Goal: Transaction & Acquisition: Book appointment/travel/reservation

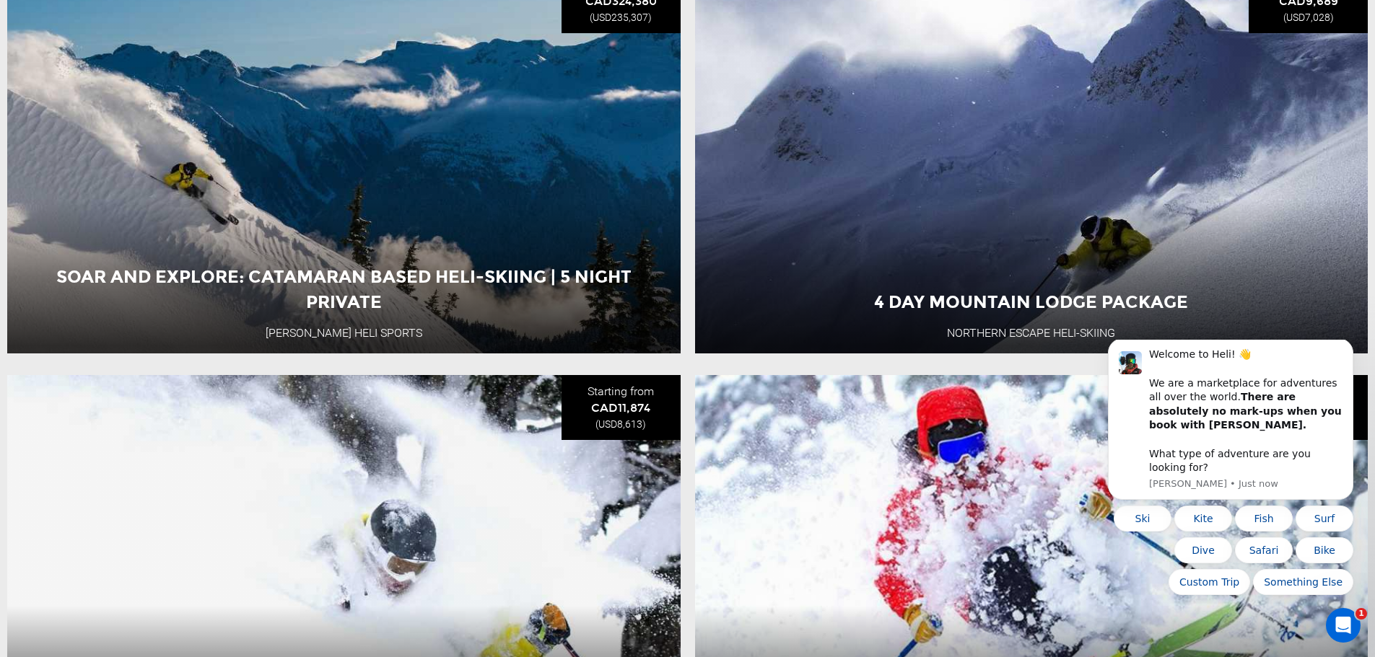
scroll to position [505, 0]
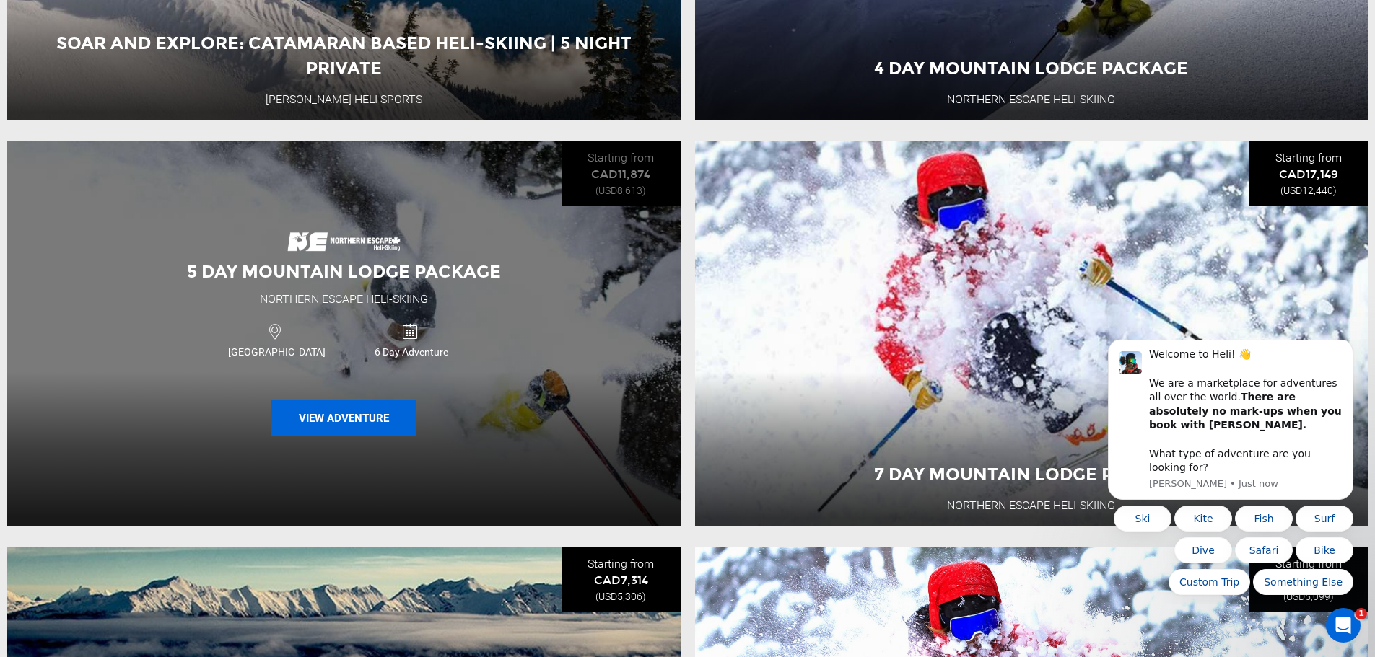
click at [341, 422] on button "View Adventure" at bounding box center [343, 418] width 144 height 36
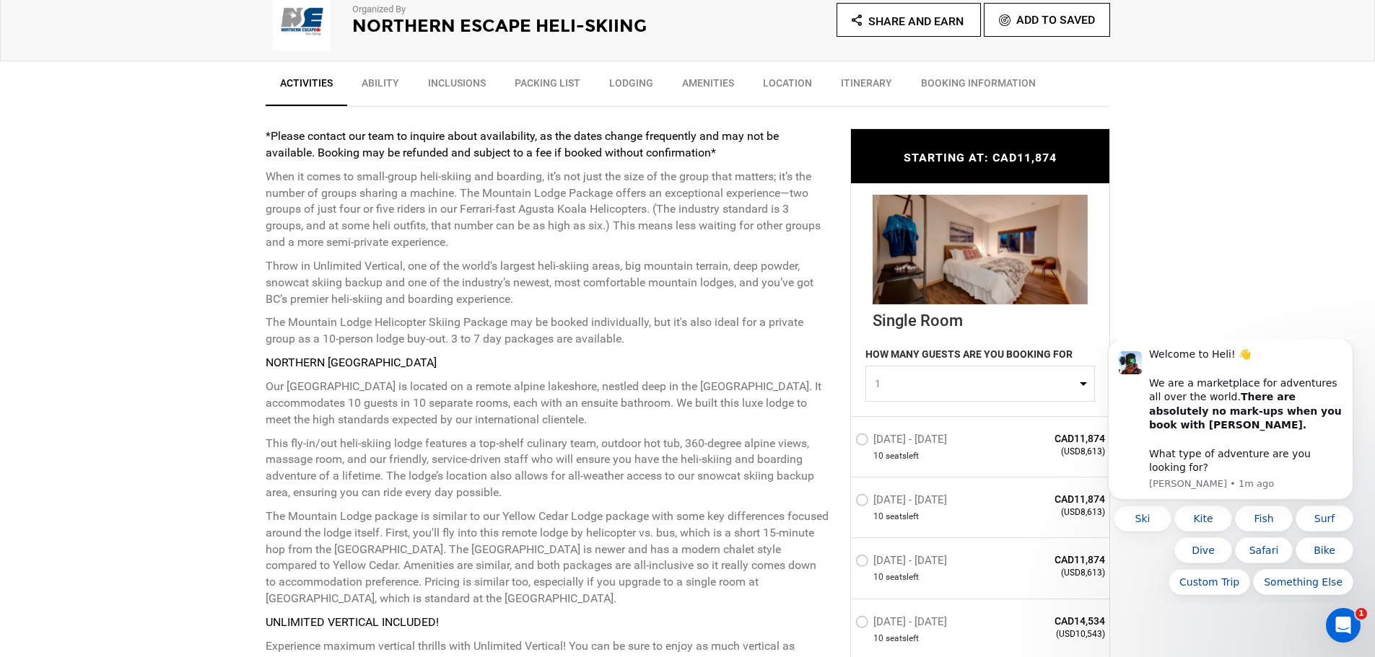
scroll to position [505, 0]
click at [946, 261] on img at bounding box center [979, 248] width 215 height 110
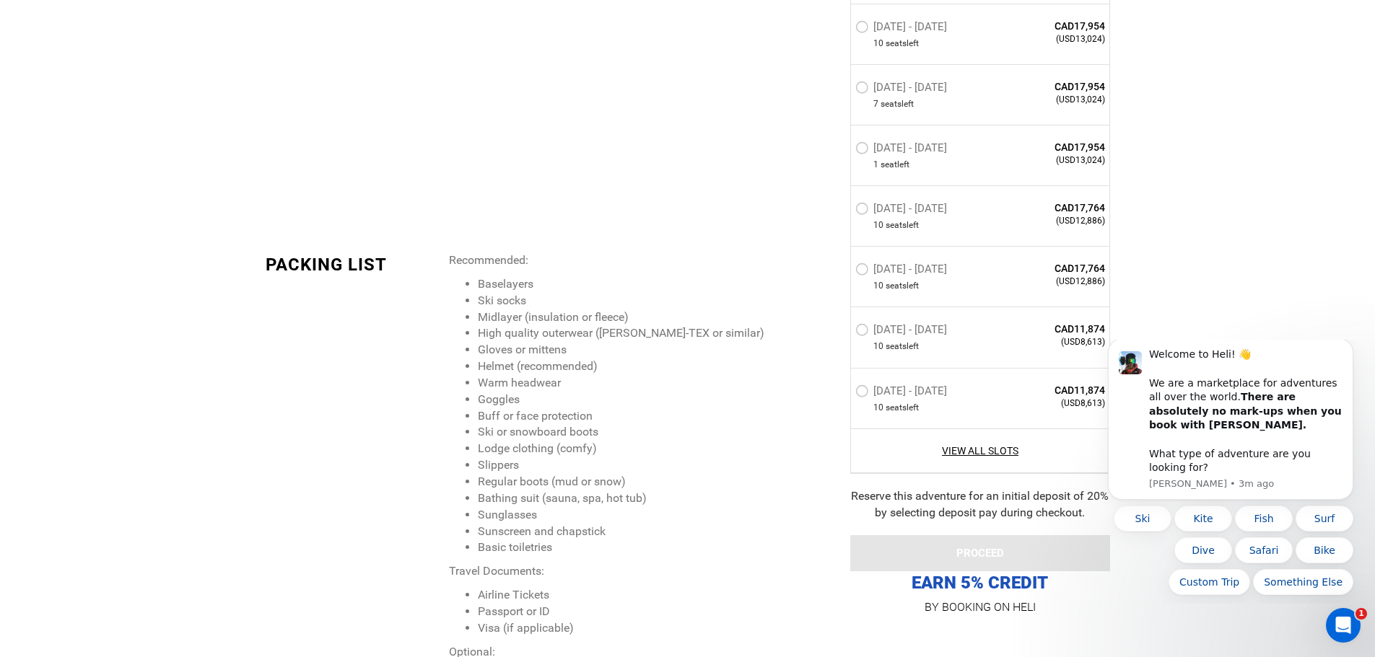
scroll to position [2381, 0]
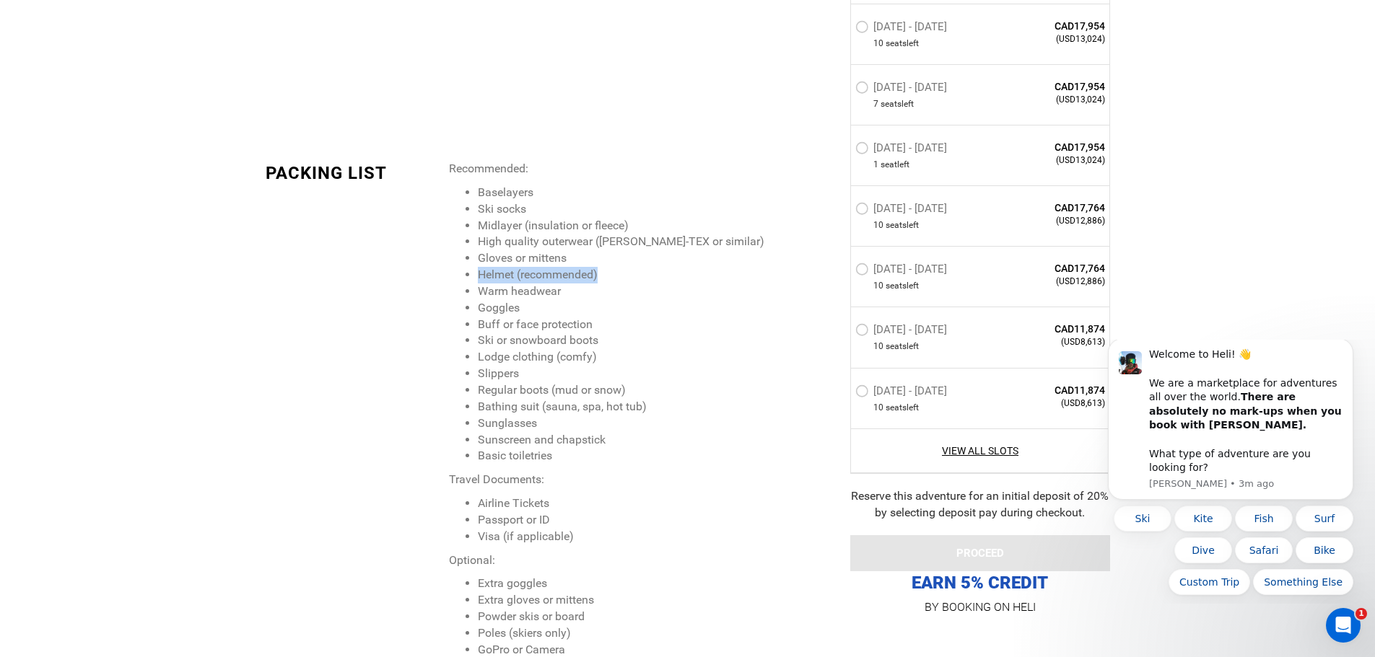
drag, startPoint x: 485, startPoint y: 257, endPoint x: 657, endPoint y: 257, distance: 171.7
click at [657, 267] on li "Helmet (recommended)" at bounding box center [653, 275] width 350 height 17
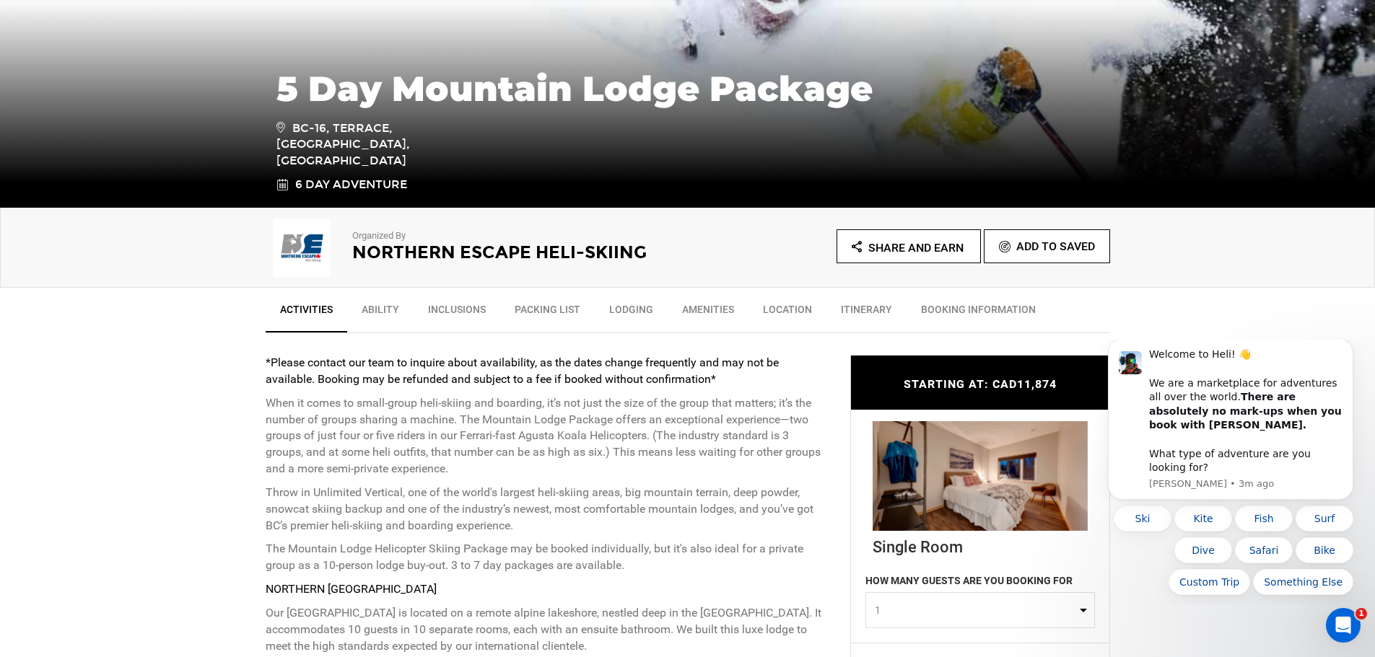
scroll to position [433, 0]
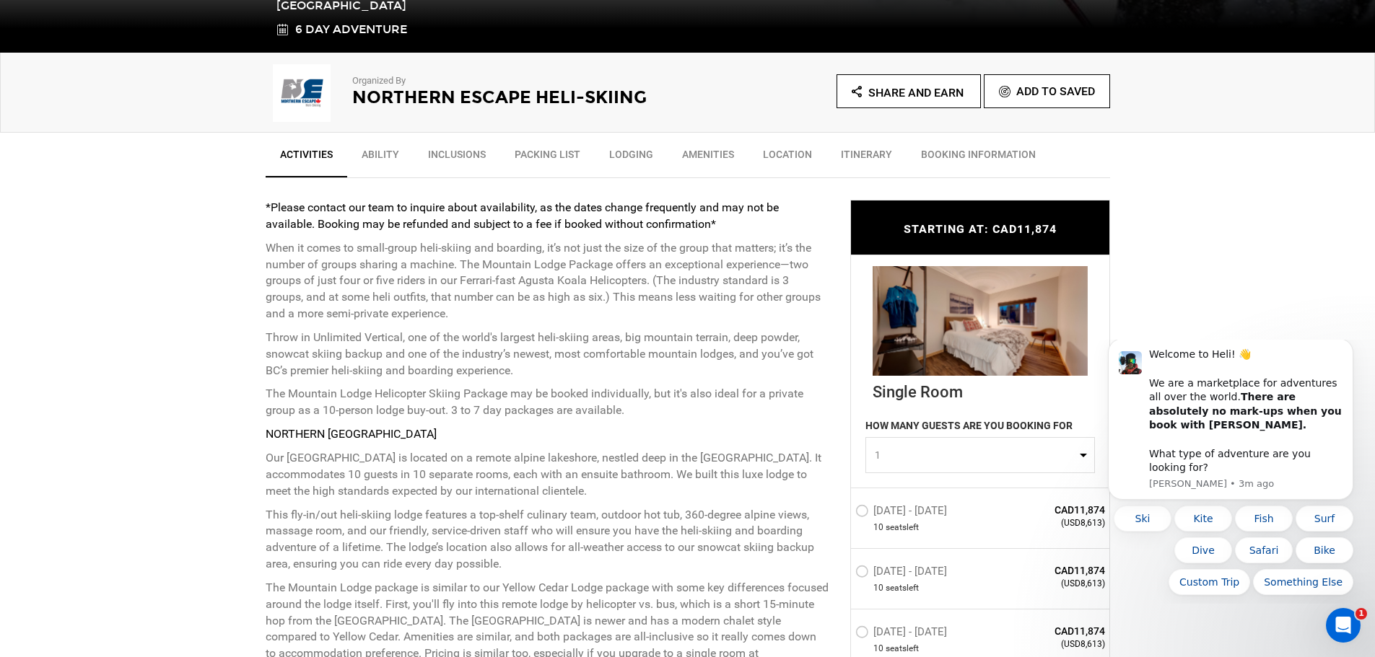
click at [963, 315] on img at bounding box center [979, 321] width 215 height 110
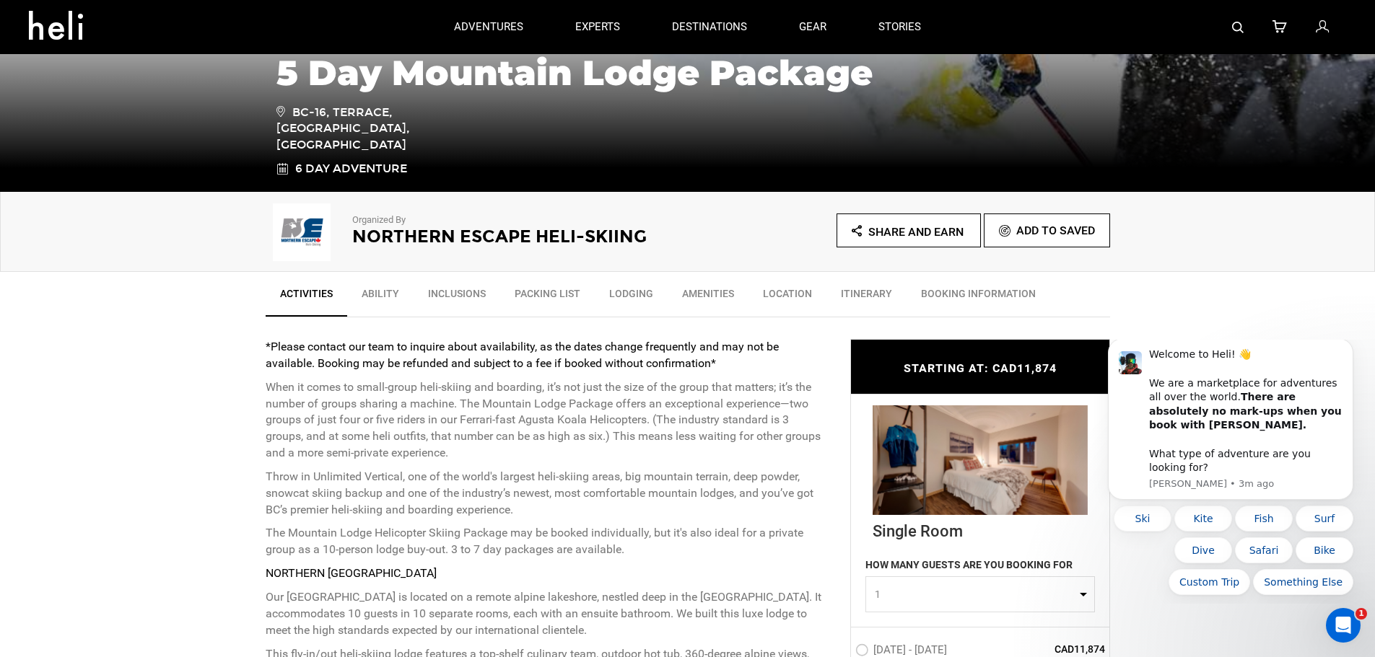
scroll to position [216, 0]
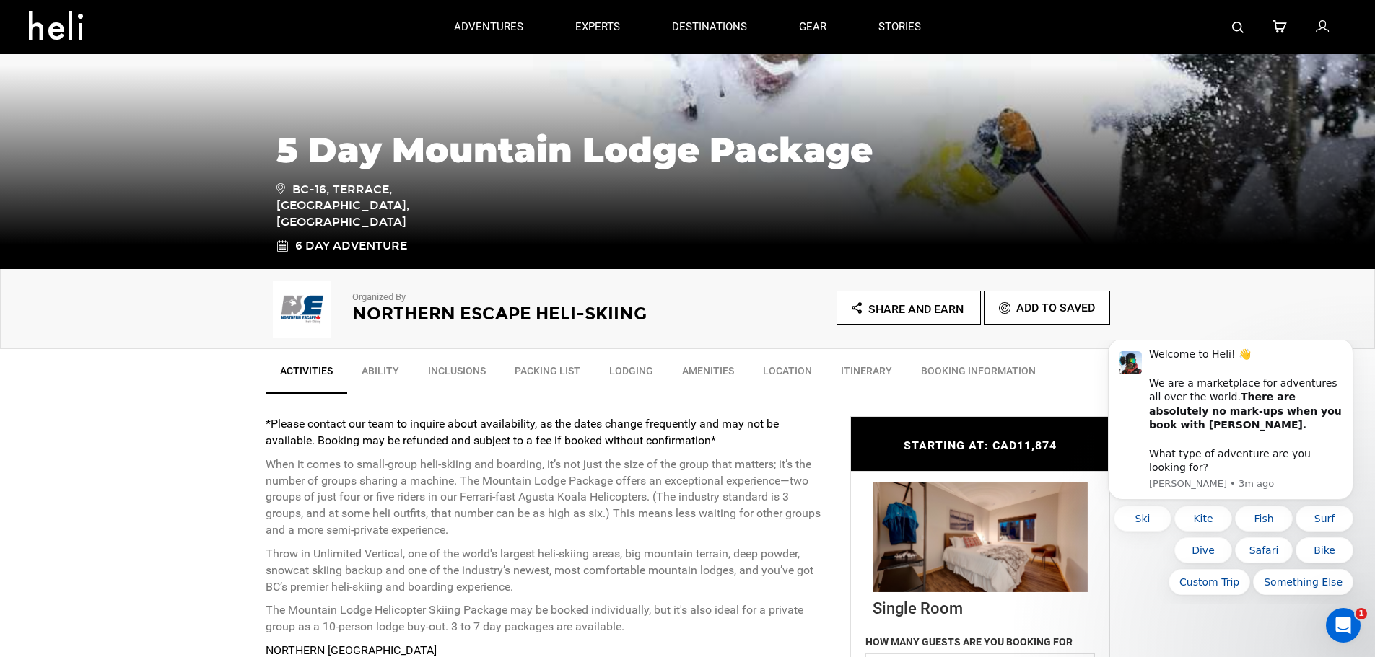
click at [451, 360] on link "Inclusions" at bounding box center [456, 374] width 87 height 36
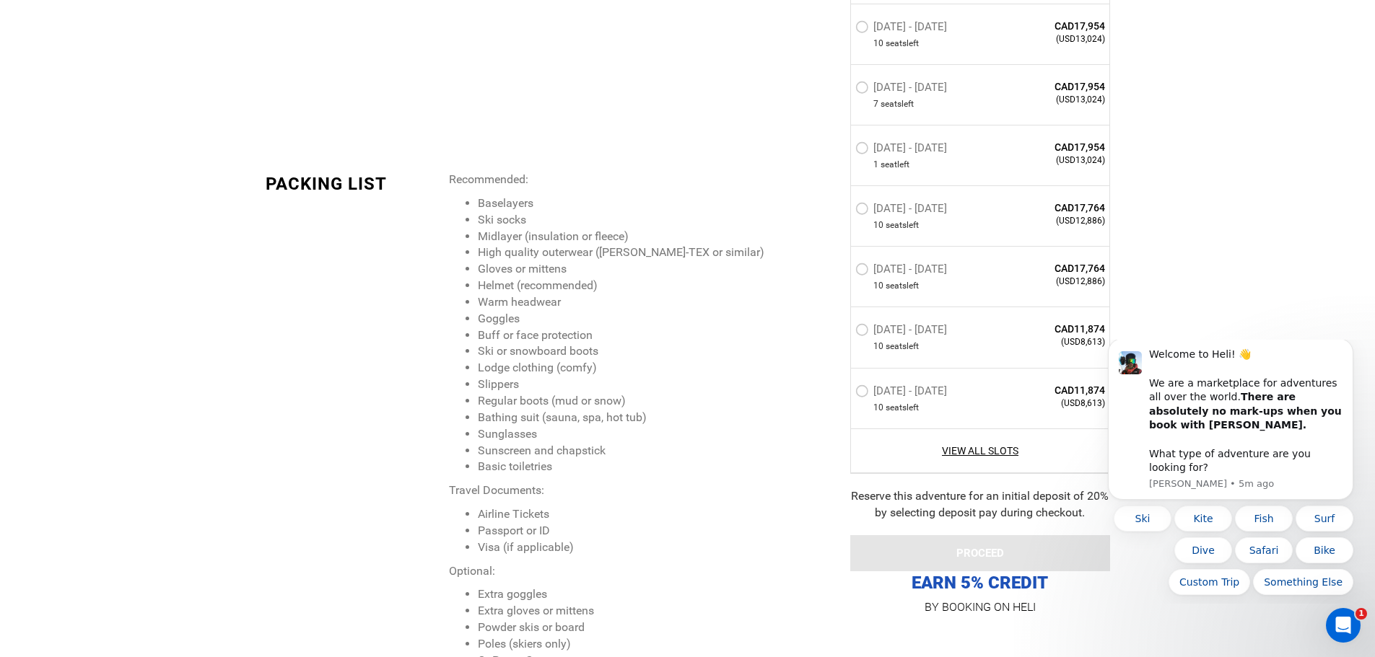
scroll to position [2394, 0]
